Goal: Task Accomplishment & Management: Use online tool/utility

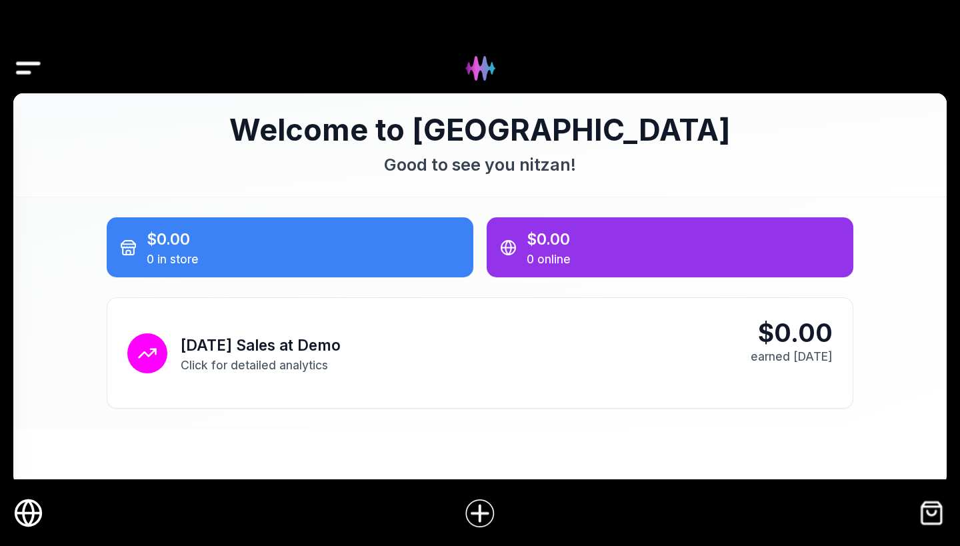
click at [31, 513] on icon "Online Store" at bounding box center [28, 513] width 25 height 0
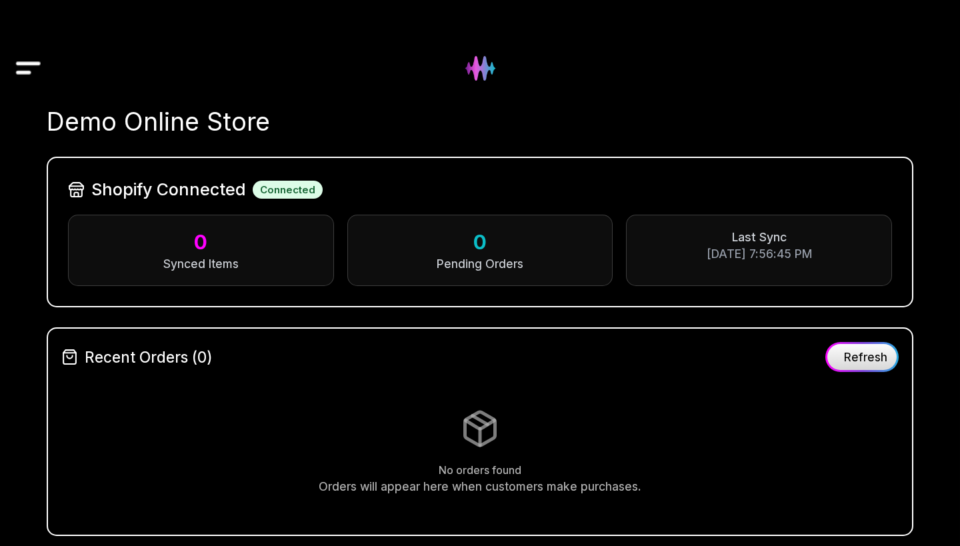
scroll to position [10, 0]
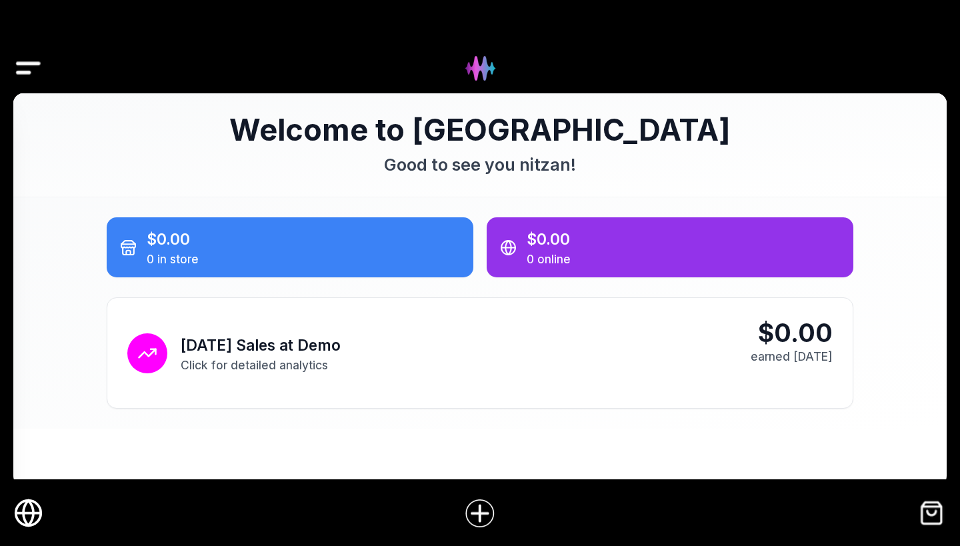
click at [35, 505] on icon "Online Store" at bounding box center [28, 513] width 30 height 30
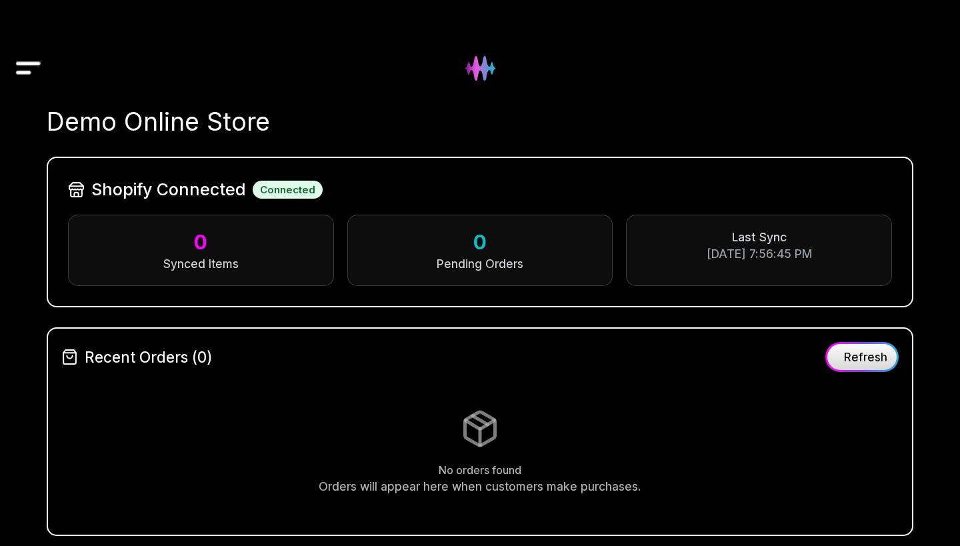
scroll to position [10, 0]
